Goal: Check status: Check status

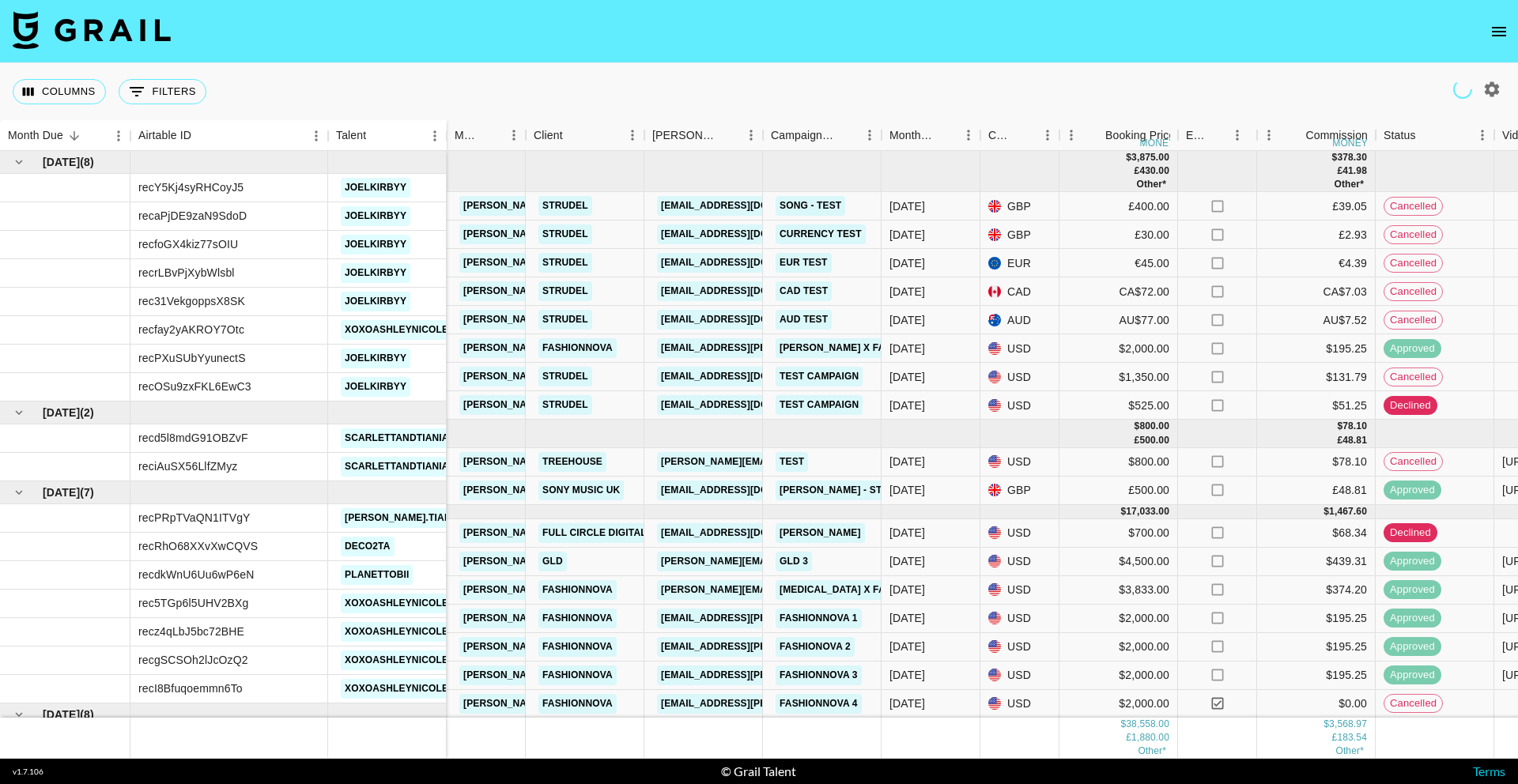
click at [1502, 36] on icon "open drawer" at bounding box center [1499, 32] width 14 height 10
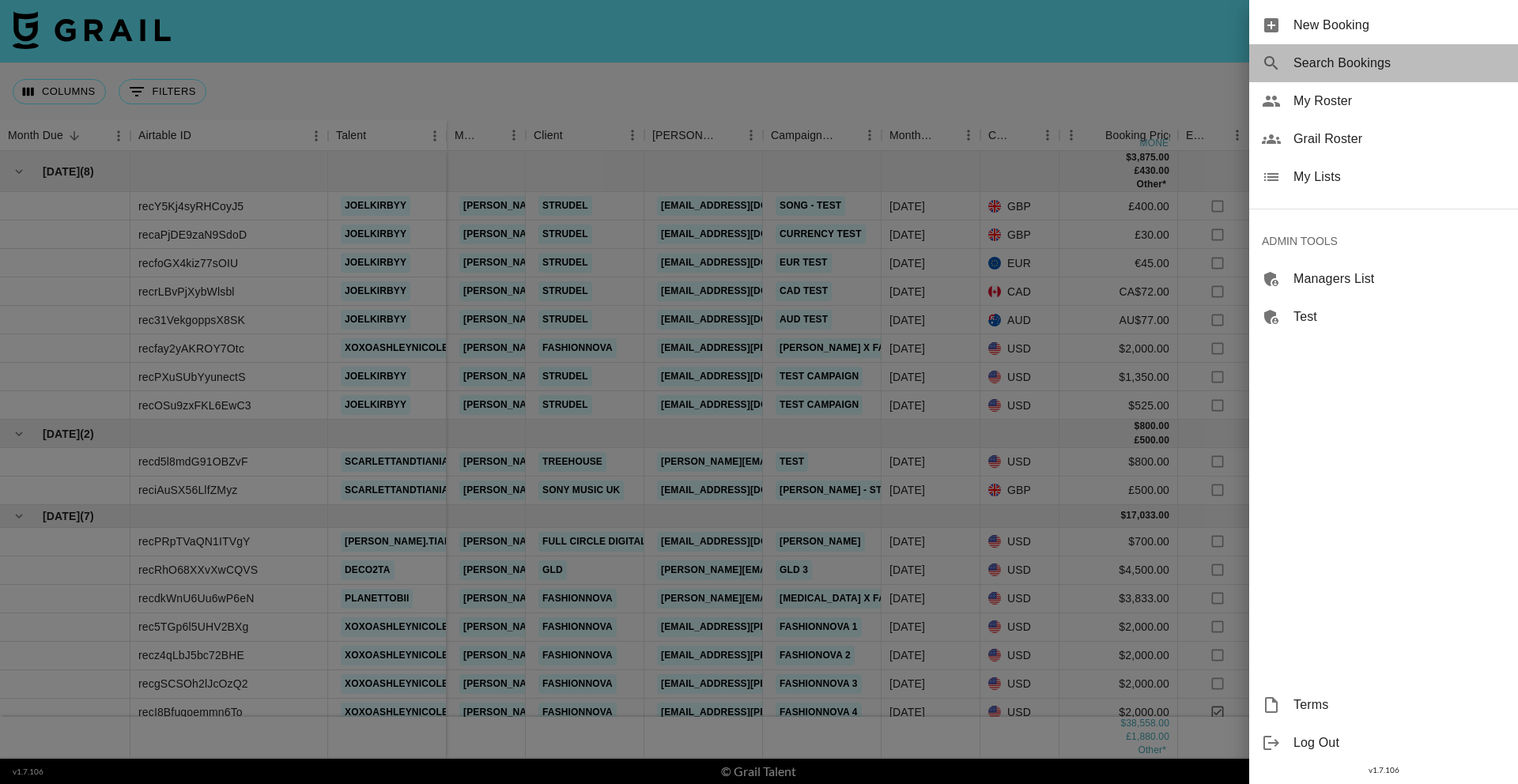
click at [1342, 60] on span "Search Bookings" at bounding box center [1399, 63] width 212 height 19
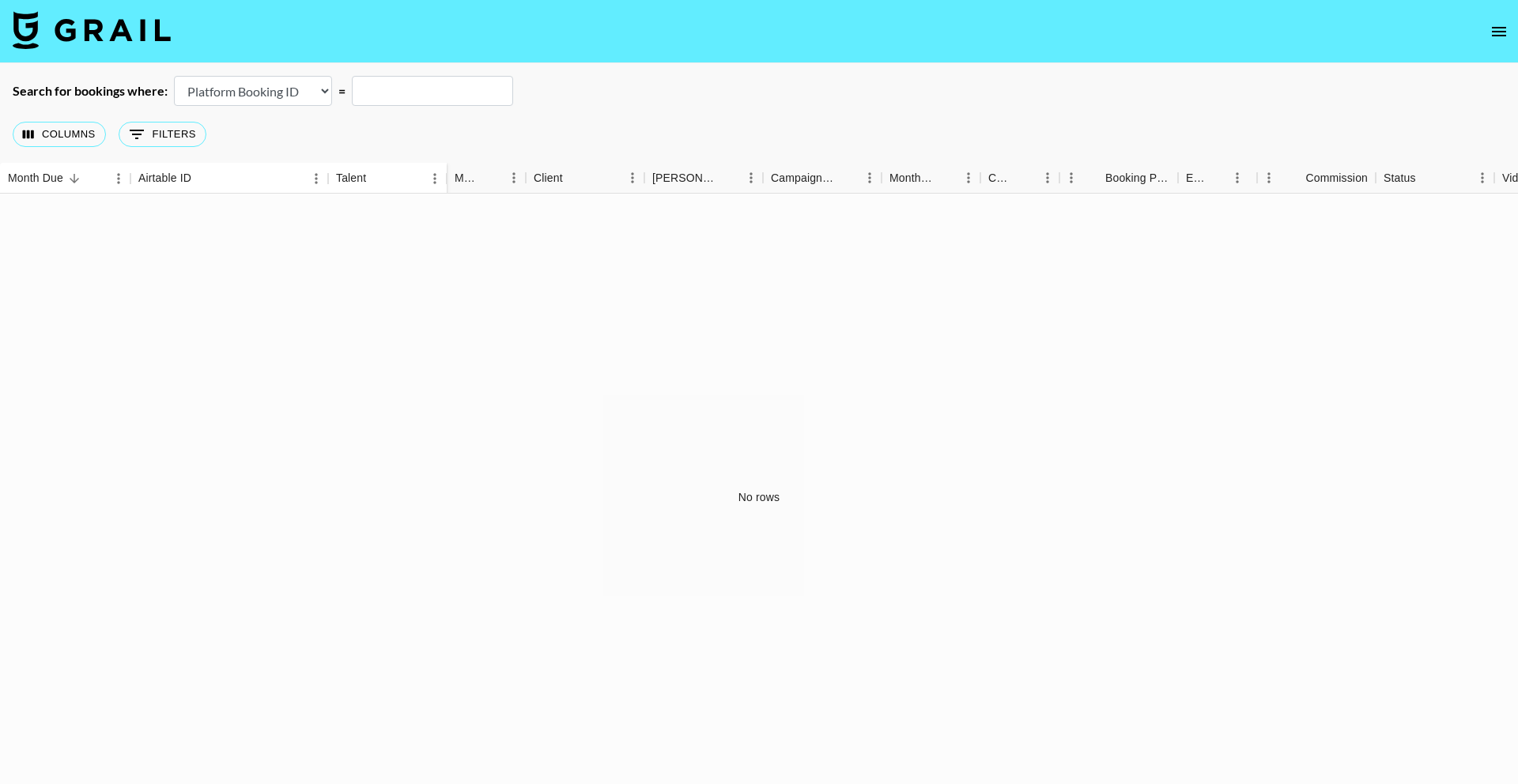
click at [261, 91] on select "Airtable Booking ID Platform Booking ID Platform Campaign ID" at bounding box center [253, 91] width 158 height 30
select select "airtableId"
click at [174, 76] on select "Airtable Booking ID Platform Booking ID Platform Campaign ID" at bounding box center [253, 91] width 158 height 30
click at [430, 100] on input "text" at bounding box center [433, 91] width 161 height 30
paste input "recif3x4tRSbs4AD9"
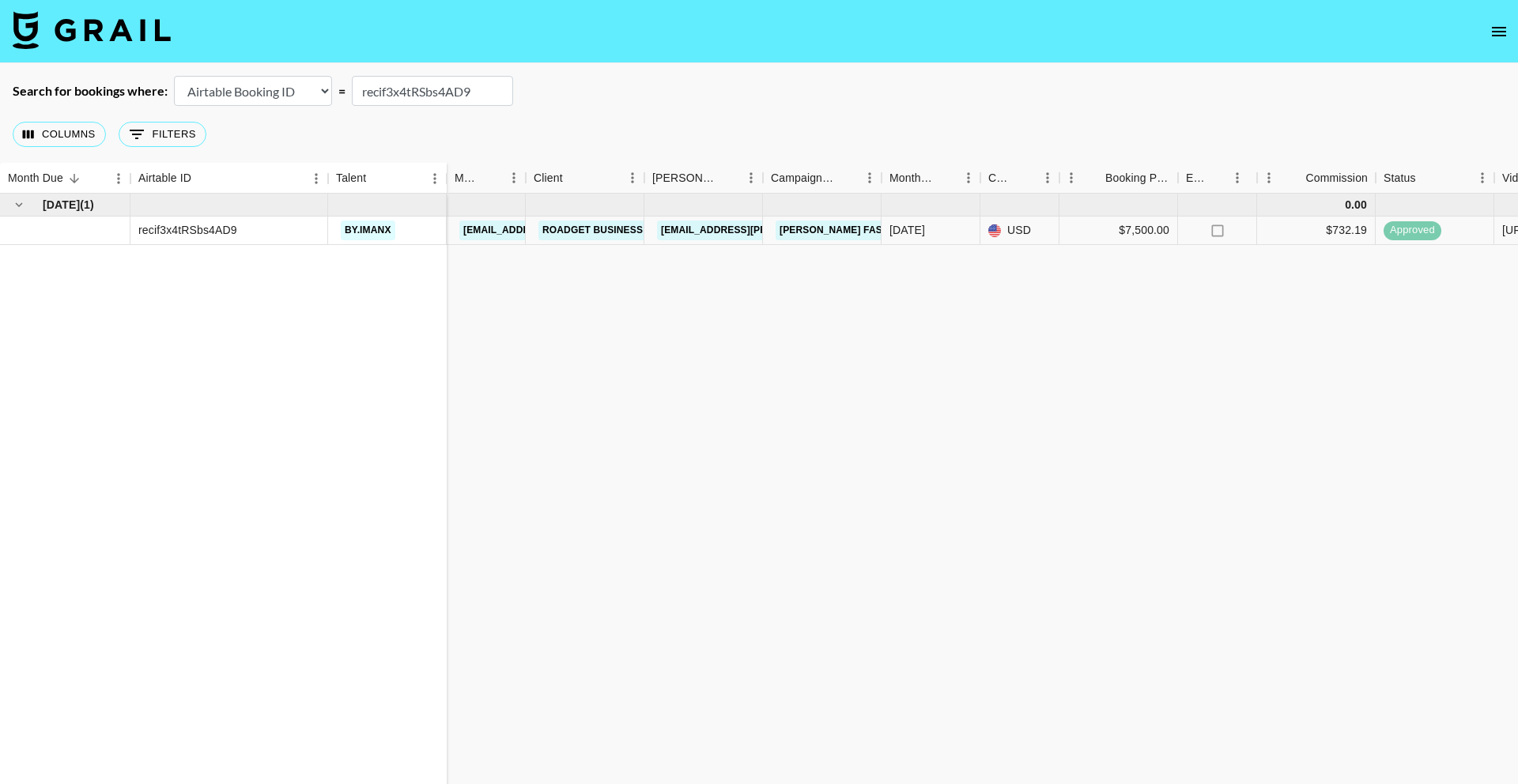
type input "recif3x4tRSbs4AD9"
click at [552, 232] on link "Roadget Business Pte Ltd" at bounding box center [614, 230] width 151 height 20
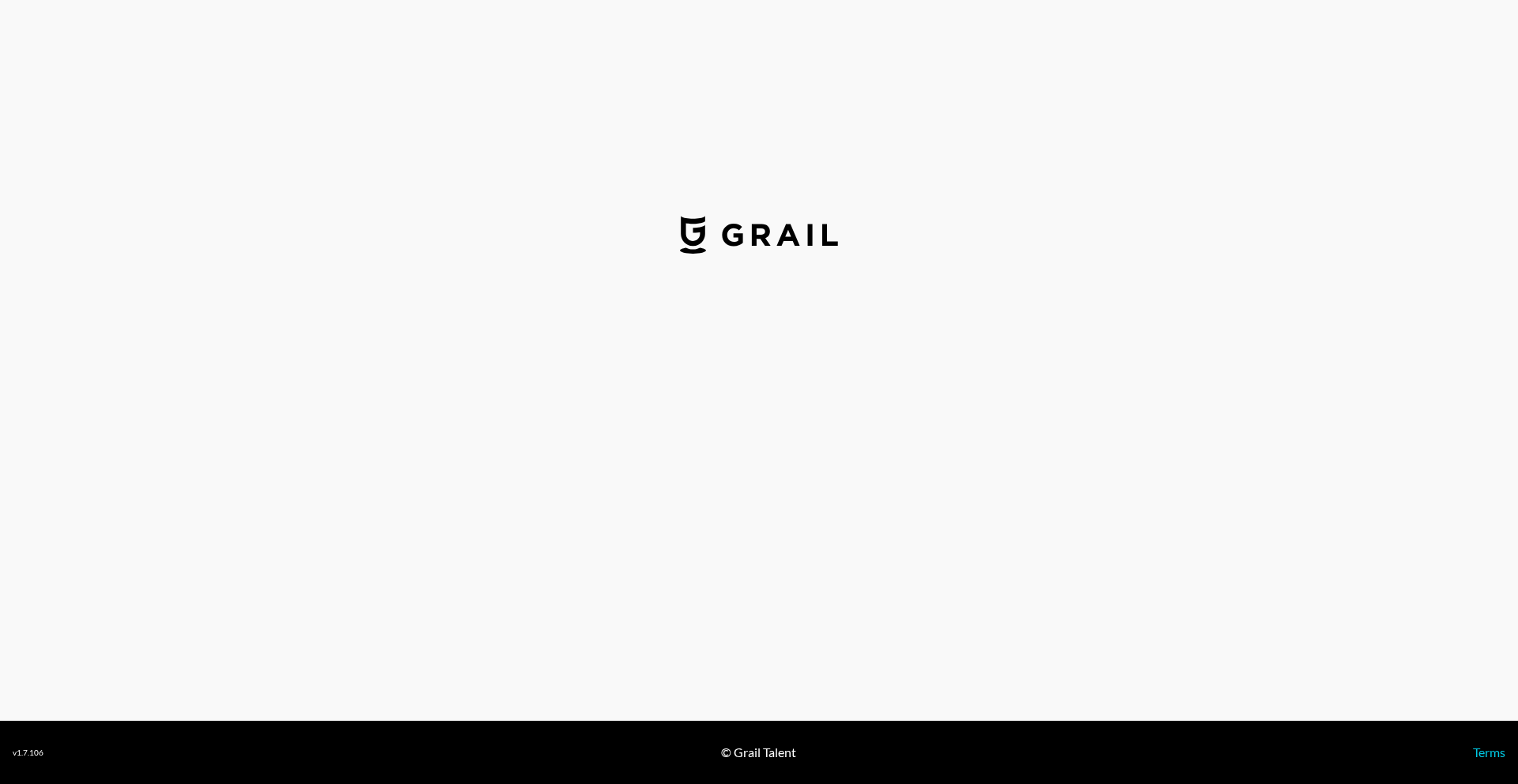
select select "USD"
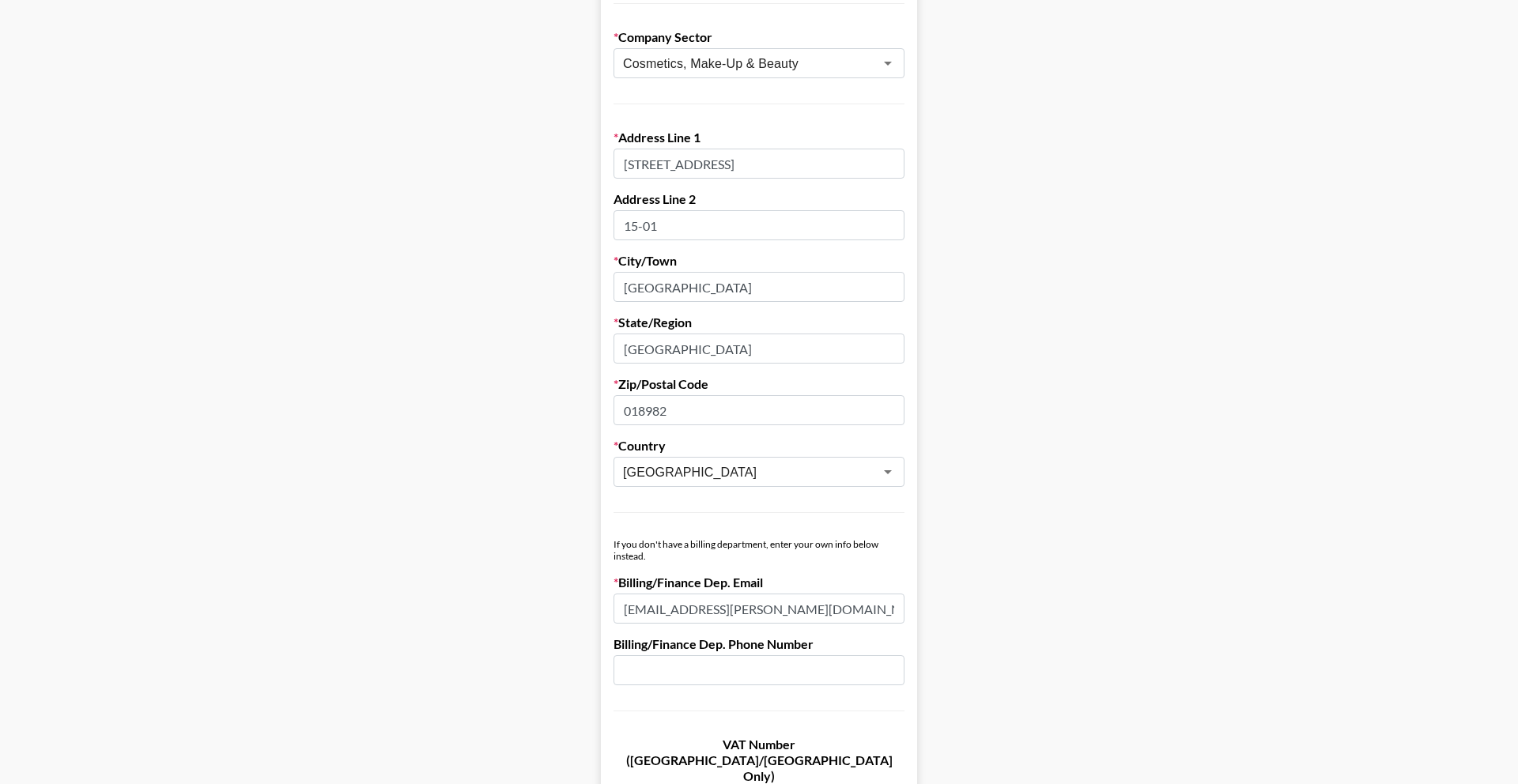
scroll to position [1022, 0]
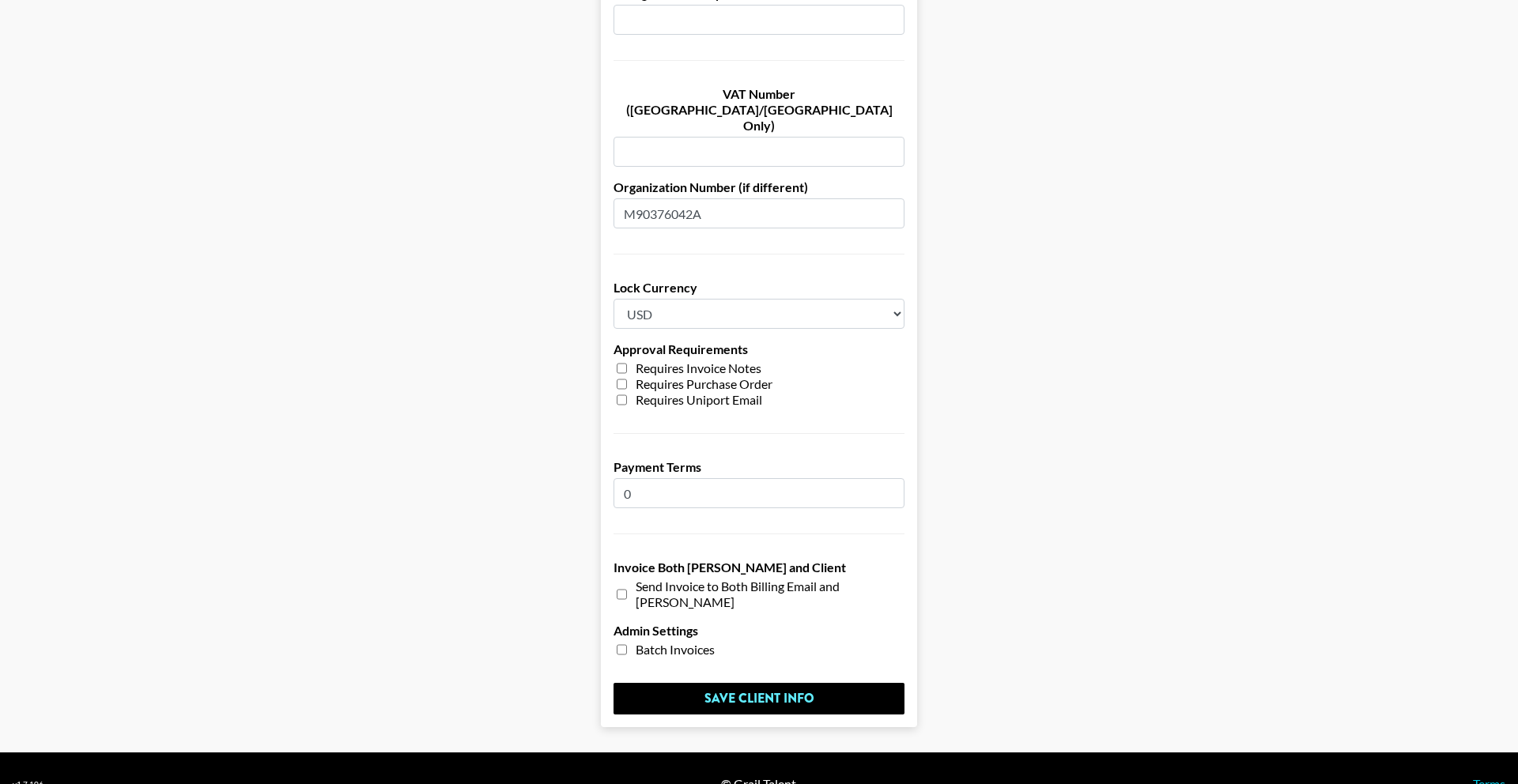
click at [794, 299] on select "Any Currency Allowed USD GBP EUR CAD AUD" at bounding box center [759, 314] width 291 height 30
select select
click at [614, 299] on select "Any Currency Allowed USD GBP EUR CAD AUD" at bounding box center [759, 314] width 291 height 30
click at [713, 683] on input "Save Client Info" at bounding box center [759, 699] width 291 height 32
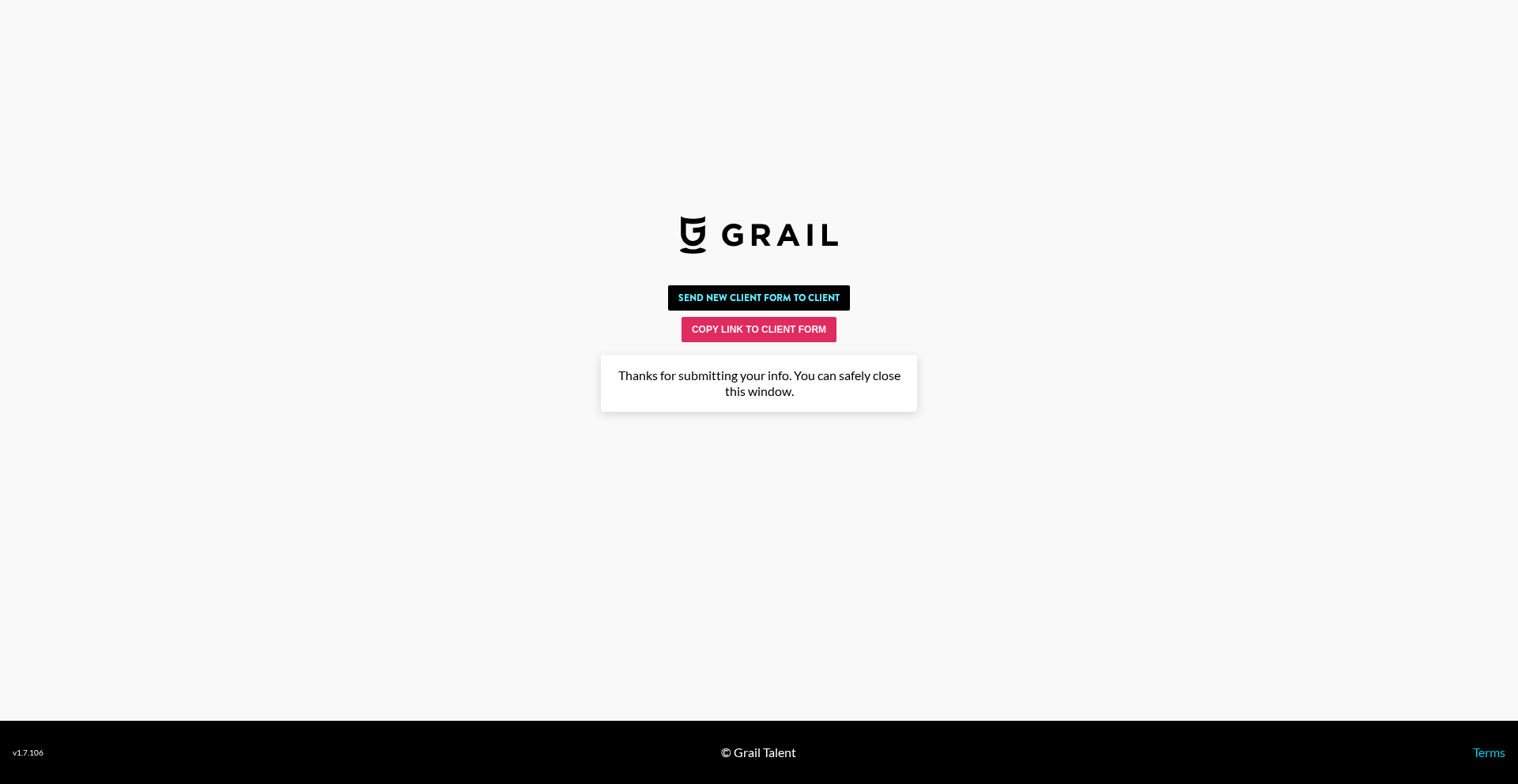
scroll to position [0, 0]
